Goal: Information Seeking & Learning: Find specific fact

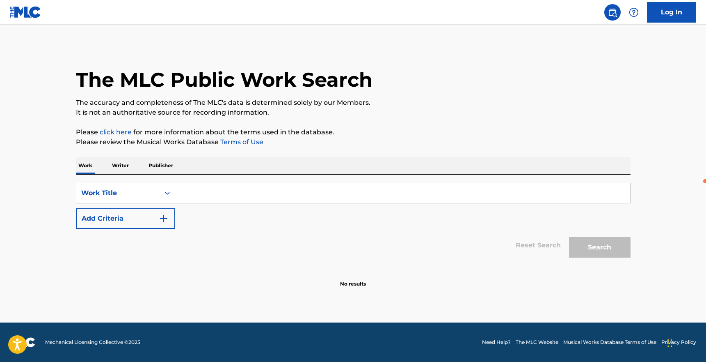
click at [123, 163] on p "Writer" at bounding box center [121, 165] width 22 height 17
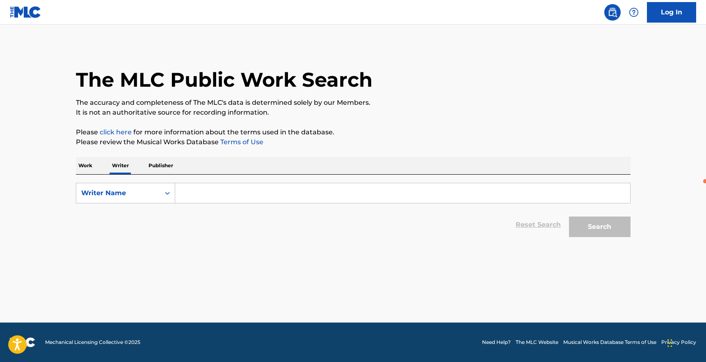
click at [88, 172] on p "Work" at bounding box center [85, 165] width 19 height 17
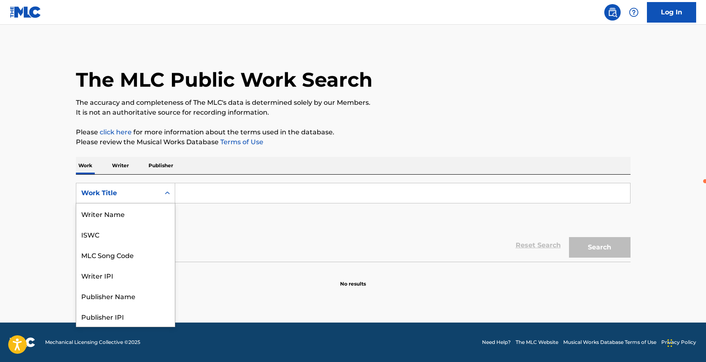
click at [117, 200] on div "Work Title" at bounding box center [118, 193] width 84 height 16
click at [109, 218] on div "MLC Song Code" at bounding box center [125, 213] width 99 height 21
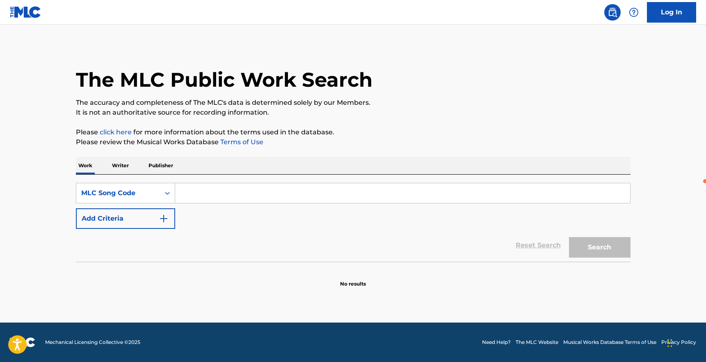
click at [215, 188] on input "Search Form" at bounding box center [402, 193] width 455 height 20
paste input "LE0G1K"
type input "LE0G1K"
click at [569, 237] on button "Search" at bounding box center [600, 247] width 62 height 21
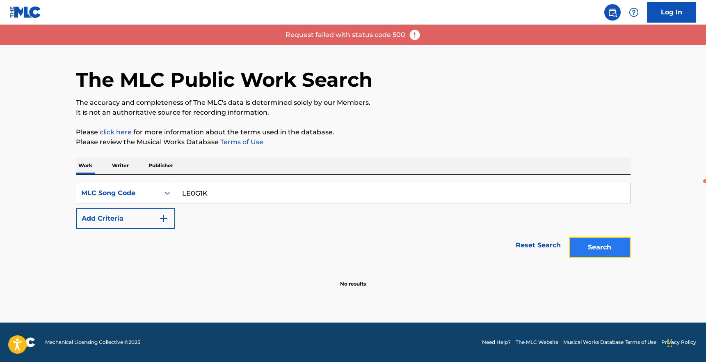
click at [619, 253] on button "Search" at bounding box center [600, 247] width 62 height 21
click at [326, 185] on input "LE0G1K" at bounding box center [402, 193] width 455 height 20
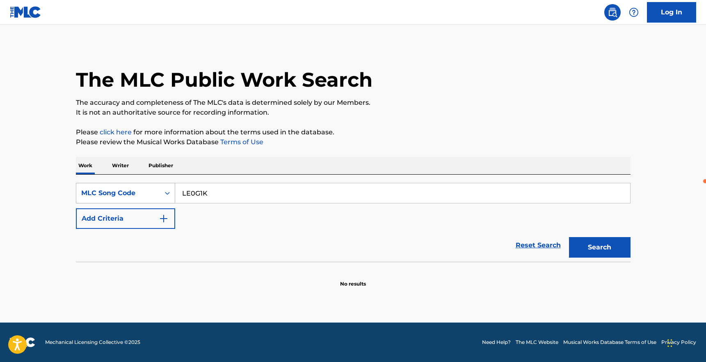
click at [159, 195] on div "MLC Song Code" at bounding box center [118, 193] width 84 height 16
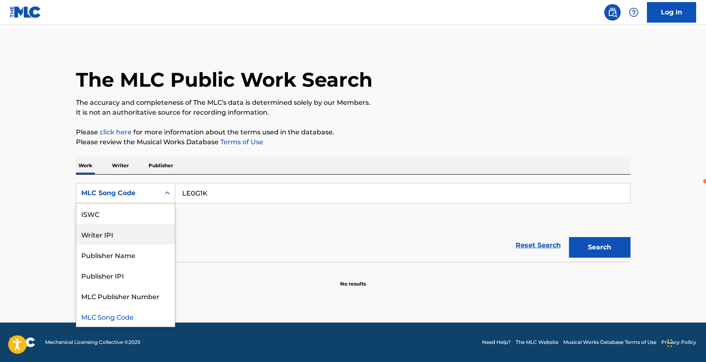
scroll to position [0, 0]
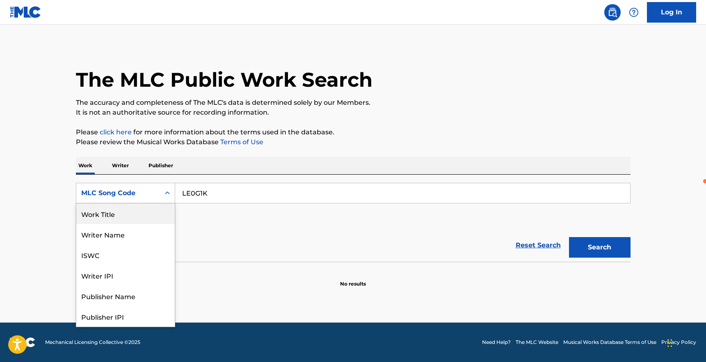
click at [112, 213] on div "Work Title" at bounding box center [125, 213] width 99 height 21
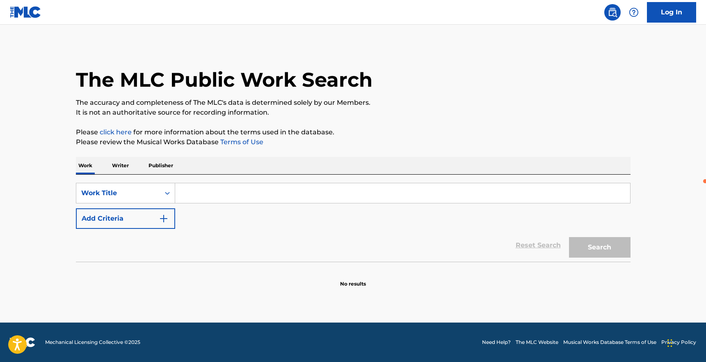
click at [209, 190] on input "Search Form" at bounding box center [402, 193] width 455 height 20
type input "labios rojos"
click at [569, 237] on button "Search" at bounding box center [600, 247] width 62 height 21
click at [281, 206] on div "SearchWithCriteria3a144598-bc78-47ac-a6c3-b63acfe19148 Work Title Add Criteria" at bounding box center [353, 206] width 555 height 46
click at [278, 194] on input "Search Form" at bounding box center [402, 193] width 455 height 20
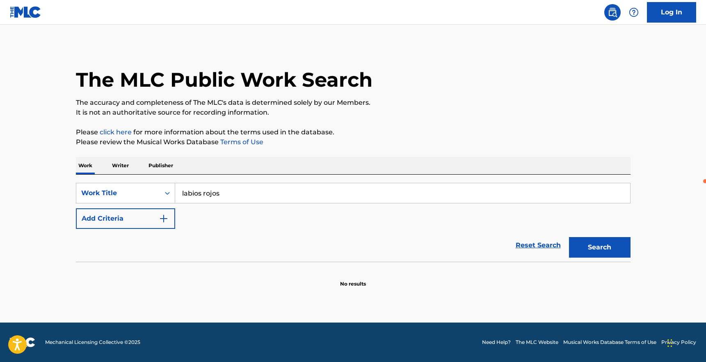
type input "labios rojos"
click at [569, 237] on button "Search" at bounding box center [600, 247] width 62 height 21
